Goal: Transaction & Acquisition: Purchase product/service

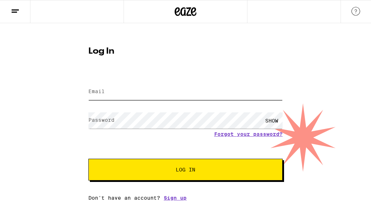
click at [118, 92] on input "Email" at bounding box center [185, 92] width 194 height 16
type input "[EMAIL_ADDRESS][DOMAIN_NAME]"
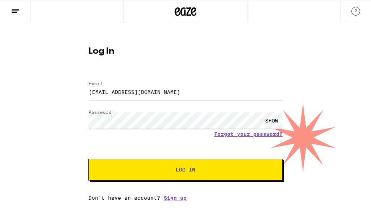
click at [88, 159] on button "Log In" at bounding box center [185, 170] width 194 height 22
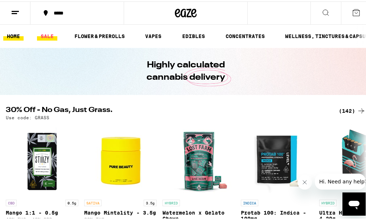
click at [46, 33] on link "SALE" at bounding box center [47, 34] width 20 height 9
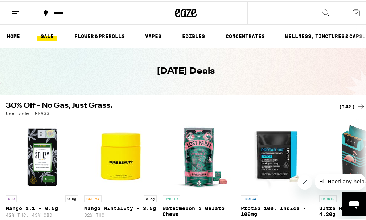
click at [343, 105] on div "(142)" at bounding box center [352, 105] width 27 height 9
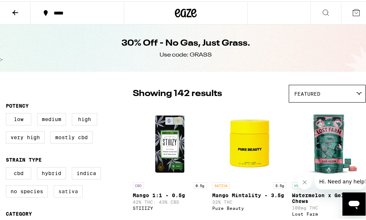
click at [73, 196] on label "Sativa" at bounding box center [68, 190] width 29 height 12
click at [8, 167] on input "Sativa" at bounding box center [7, 167] width 0 height 0
checkbox input "true"
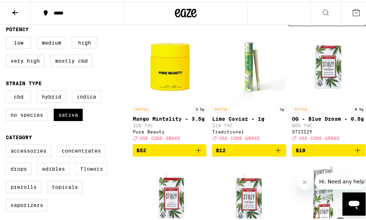
scroll to position [109, 0]
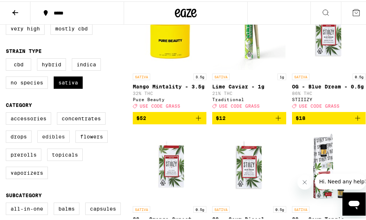
click at [53, 141] on label "Edibles" at bounding box center [53, 135] width 32 height 12
click at [8, 112] on input "Edibles" at bounding box center [7, 112] width 0 height 0
checkbox input "true"
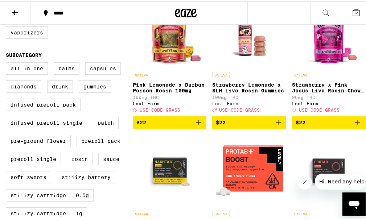
scroll to position [218, 0]
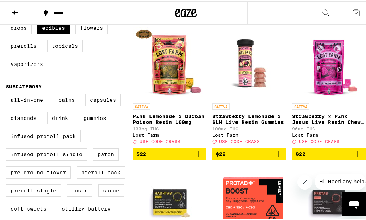
click at [274, 157] on icon "Add to bag" at bounding box center [278, 152] width 9 height 9
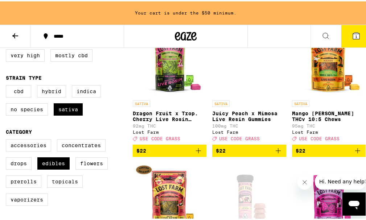
scroll to position [96, 0]
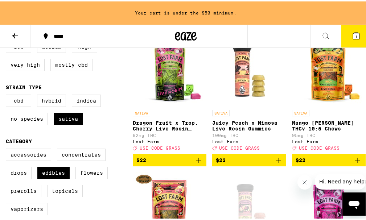
click at [247, 163] on span "$22" at bounding box center [249, 159] width 66 height 9
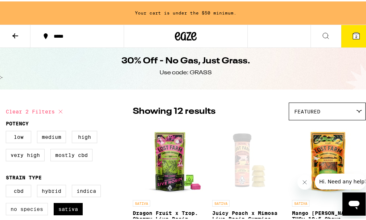
scroll to position [0, 0]
